Goal: Communication & Community: Answer question/provide support

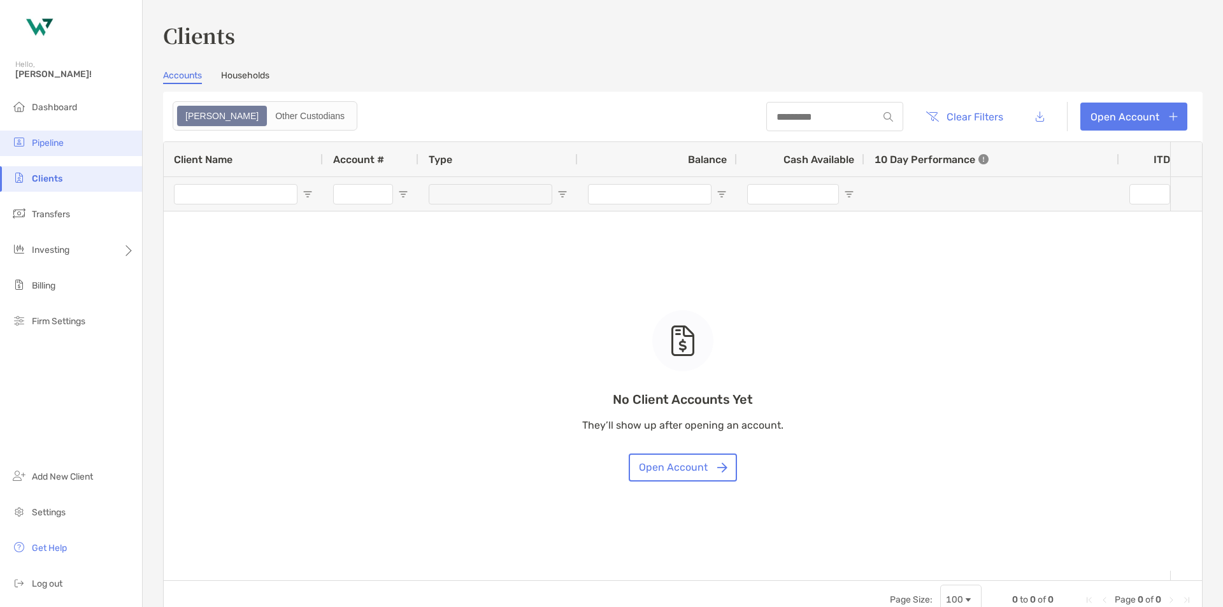
click at [59, 150] on li "Pipeline" at bounding box center [71, 143] width 142 height 25
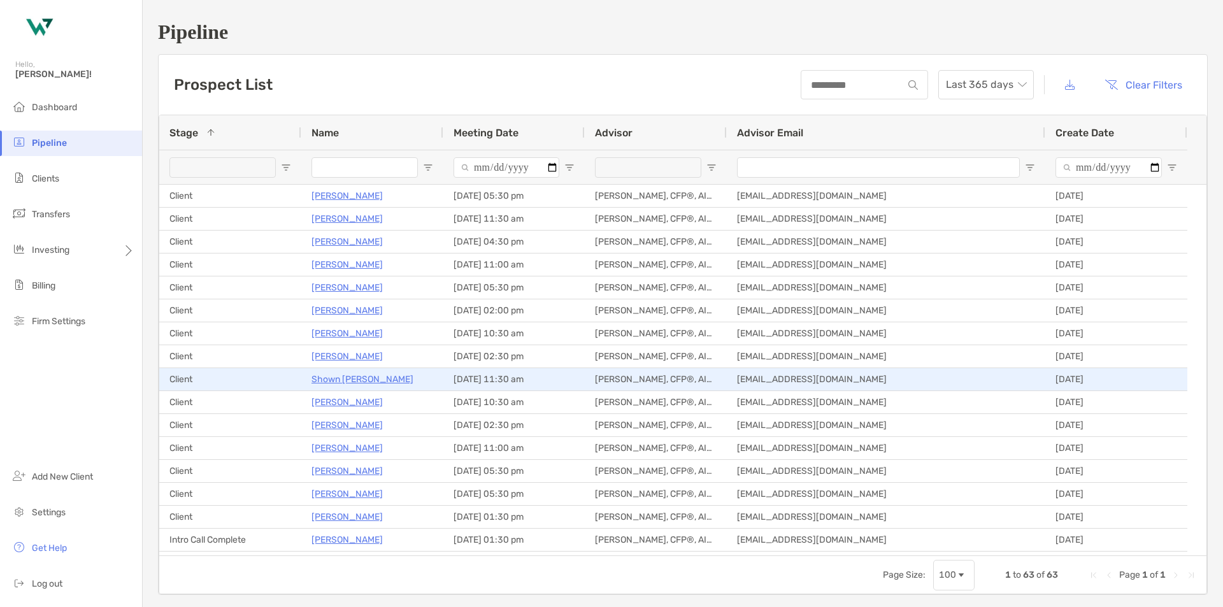
scroll to position [127, 0]
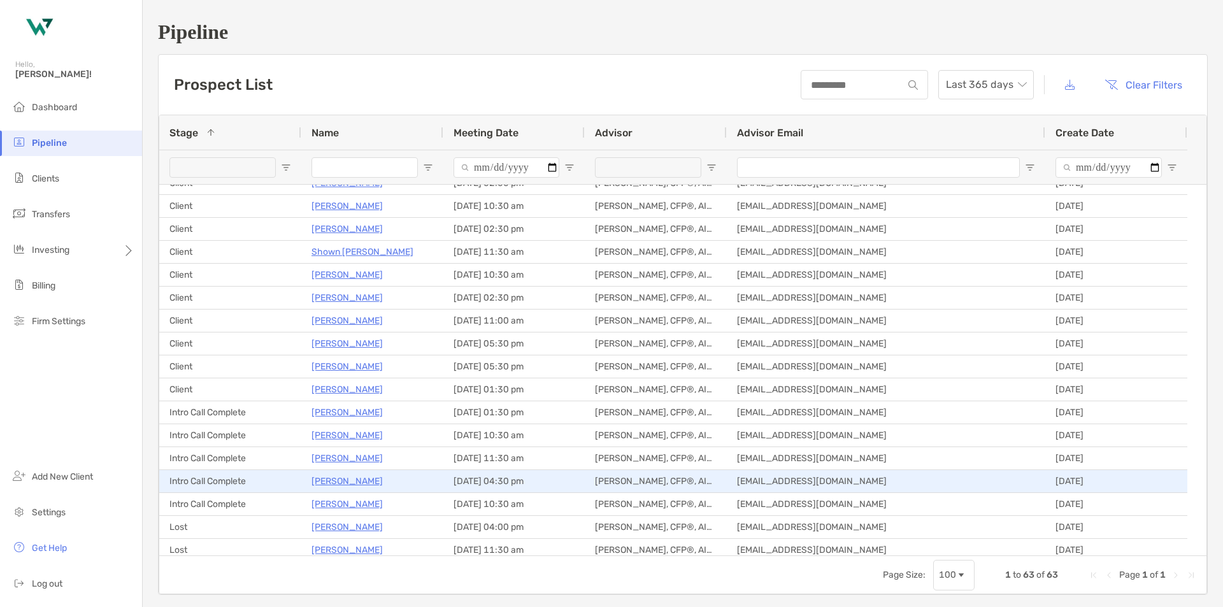
click at [349, 482] on p "[PERSON_NAME]" at bounding box center [347, 481] width 71 height 16
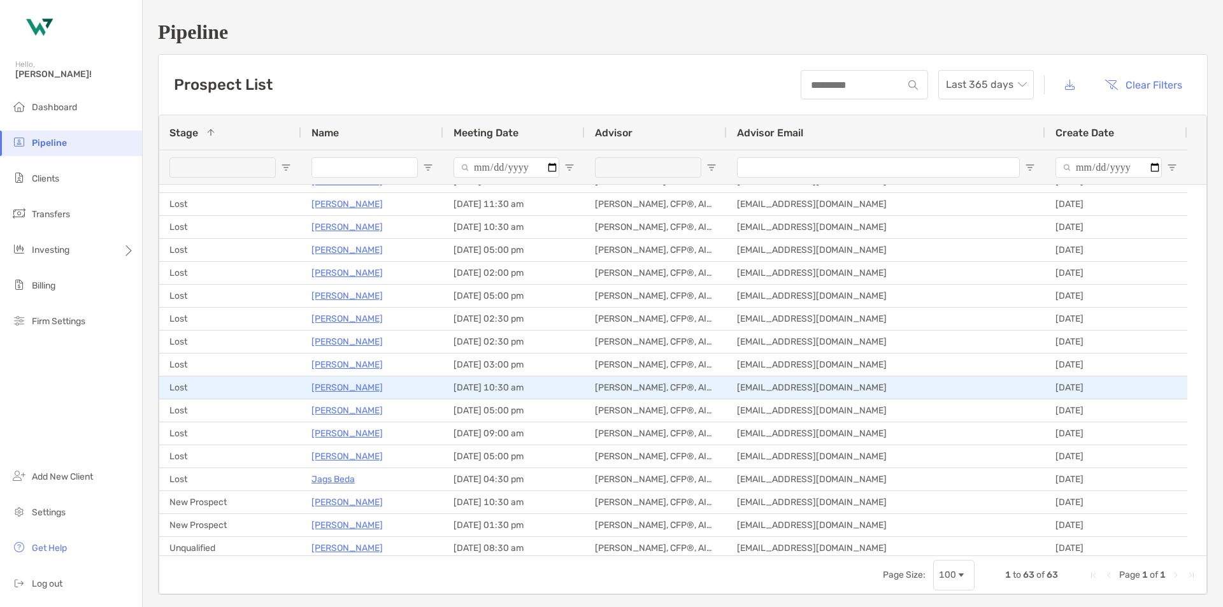
scroll to position [565, 0]
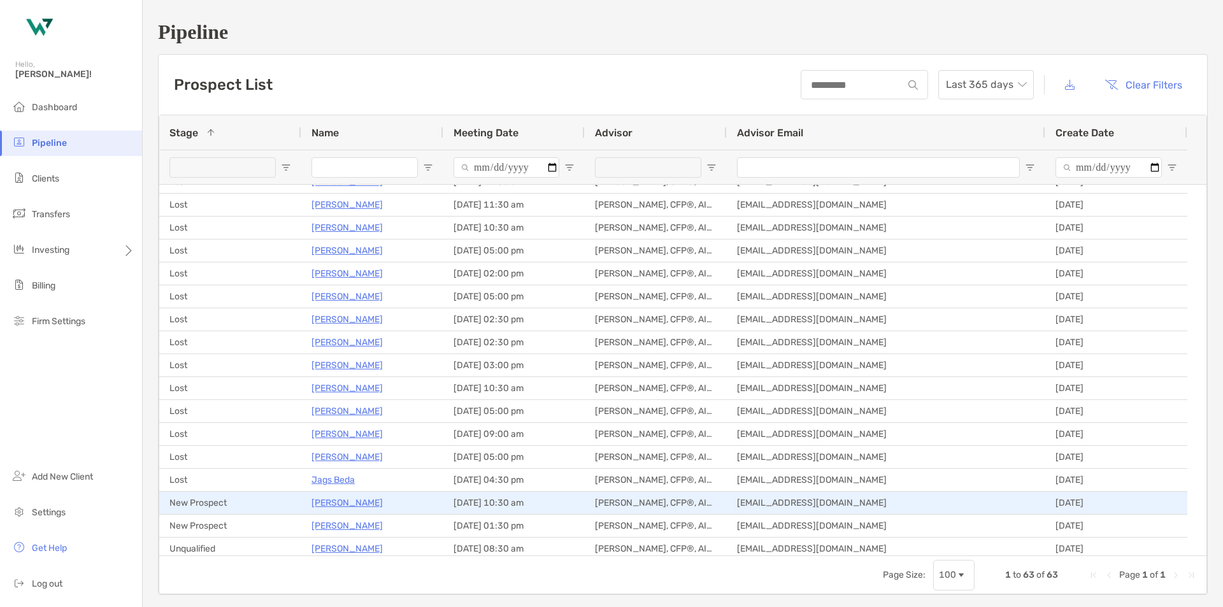
click at [328, 508] on p "Bhavik Patel" at bounding box center [347, 503] width 71 height 16
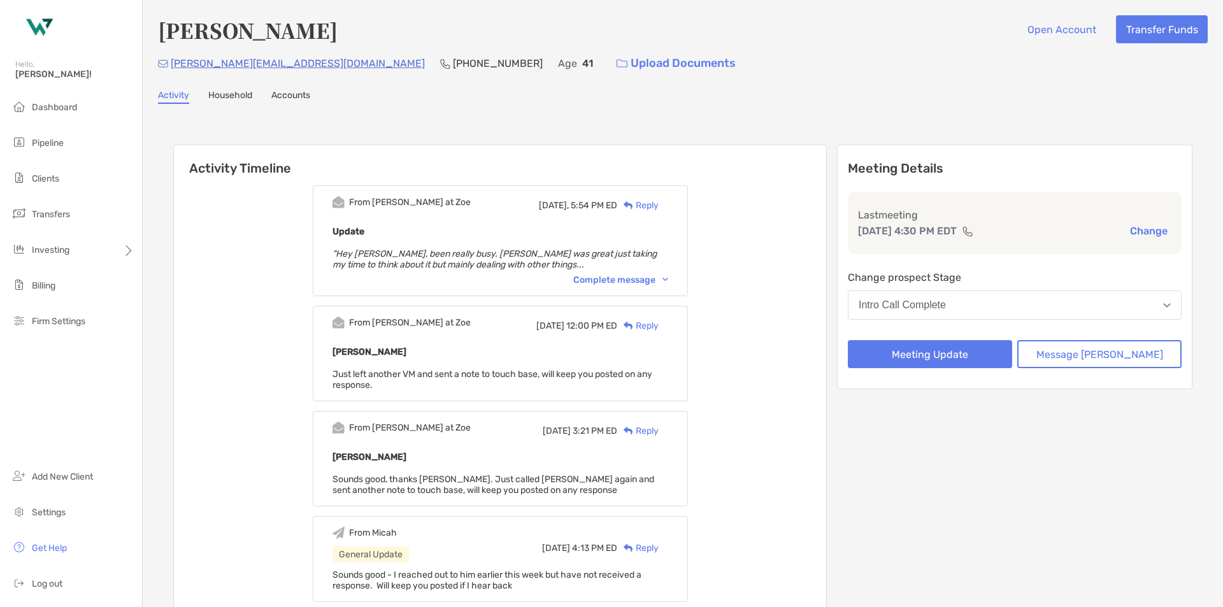
click at [659, 205] on div "Reply" at bounding box center [637, 205] width 41 height 13
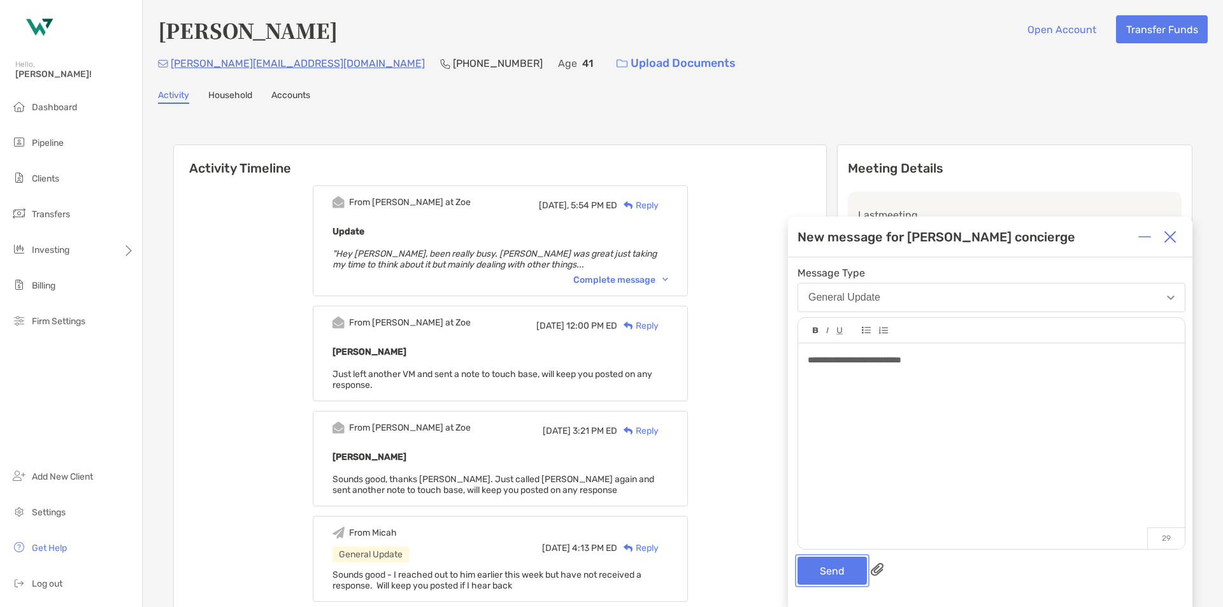
click at [829, 563] on button "Send" at bounding box center [832, 571] width 69 height 28
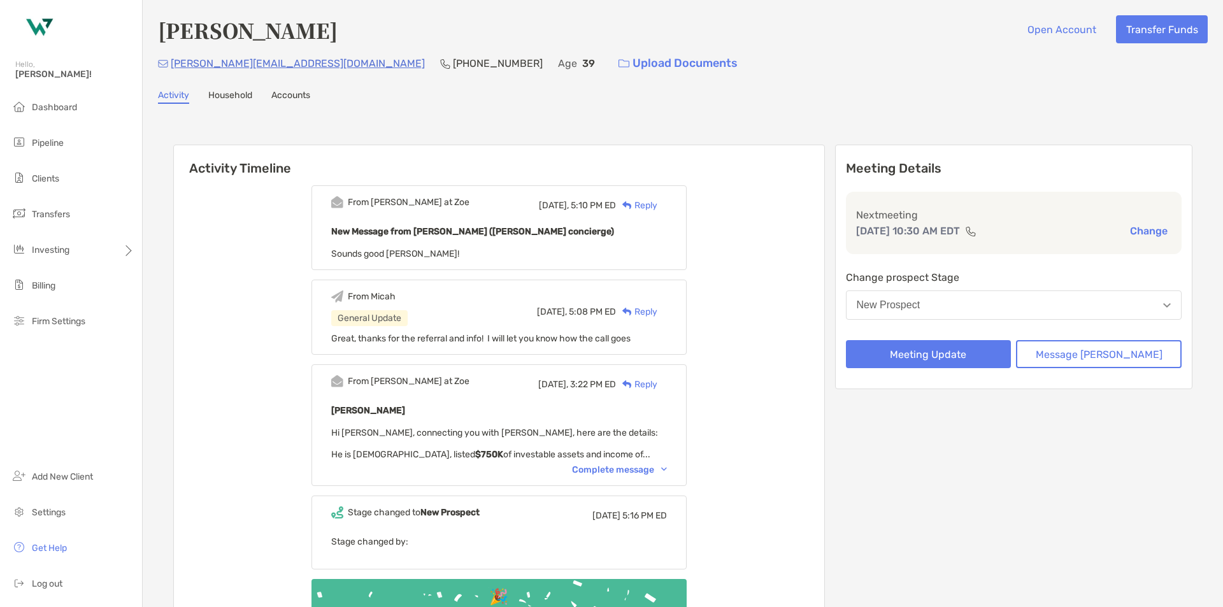
click at [632, 467] on div "Complete message" at bounding box center [619, 470] width 95 height 11
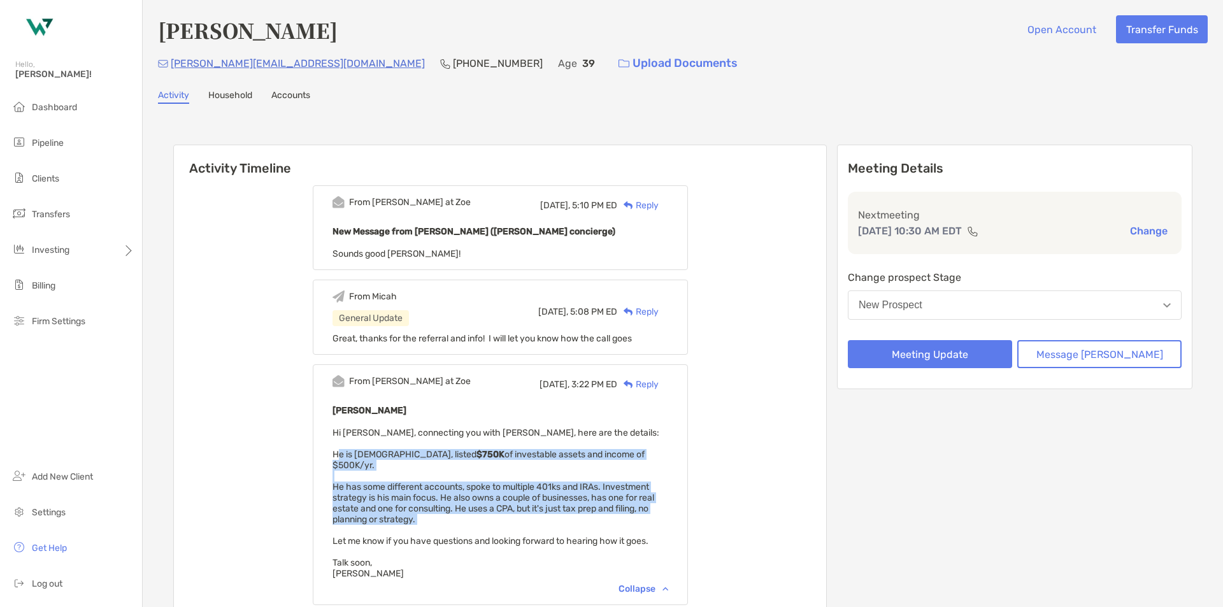
drag, startPoint x: 349, startPoint y: 451, endPoint x: 531, endPoint y: 524, distance: 195.8
click at [531, 524] on div "From Paul at Zoe Yesterday, 3:22 PM ED Reply Bhavik Patel Hi Micah, connecting …" at bounding box center [500, 484] width 375 height 241
copy span "He is 39 years old, listed $750K of investable assets and income of $500K/yr. H…"
click at [59, 143] on span "Pipeline" at bounding box center [48, 143] width 32 height 11
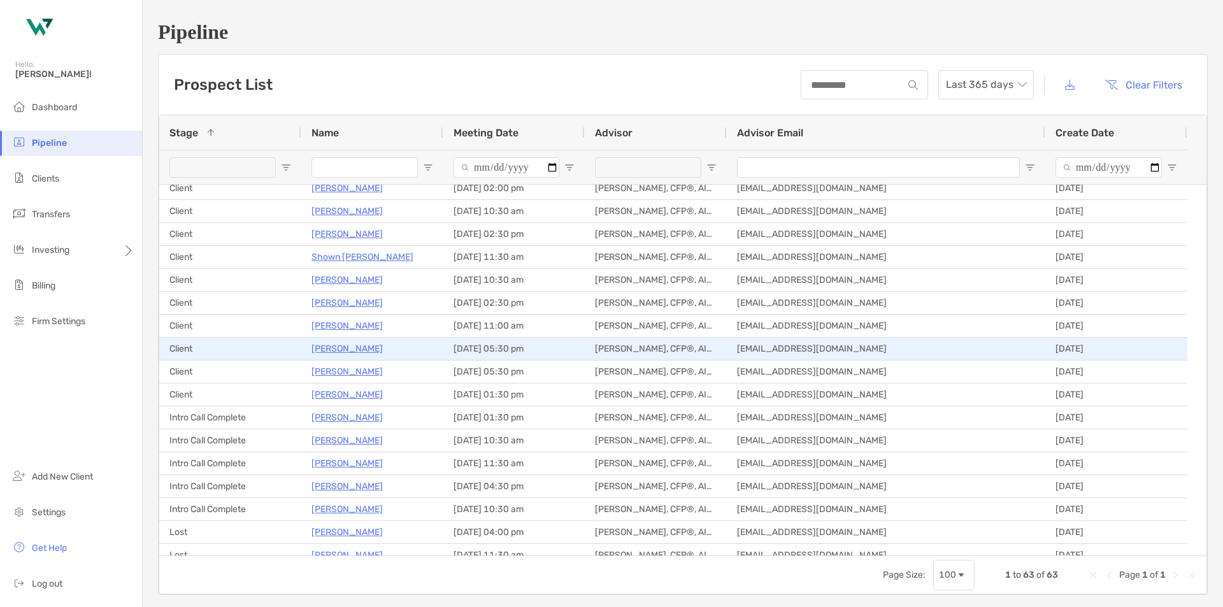
scroll to position [127, 0]
